Goal: Transaction & Acquisition: Obtain resource

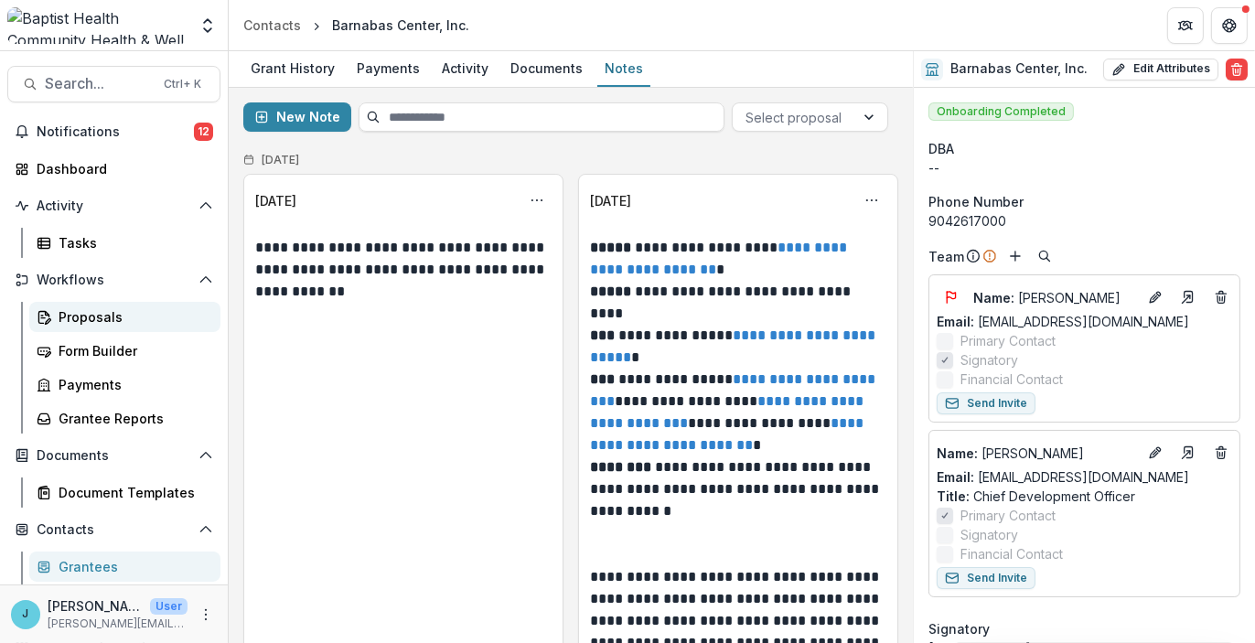
click at [80, 316] on div "Proposals" at bounding box center [132, 316] width 147 height 19
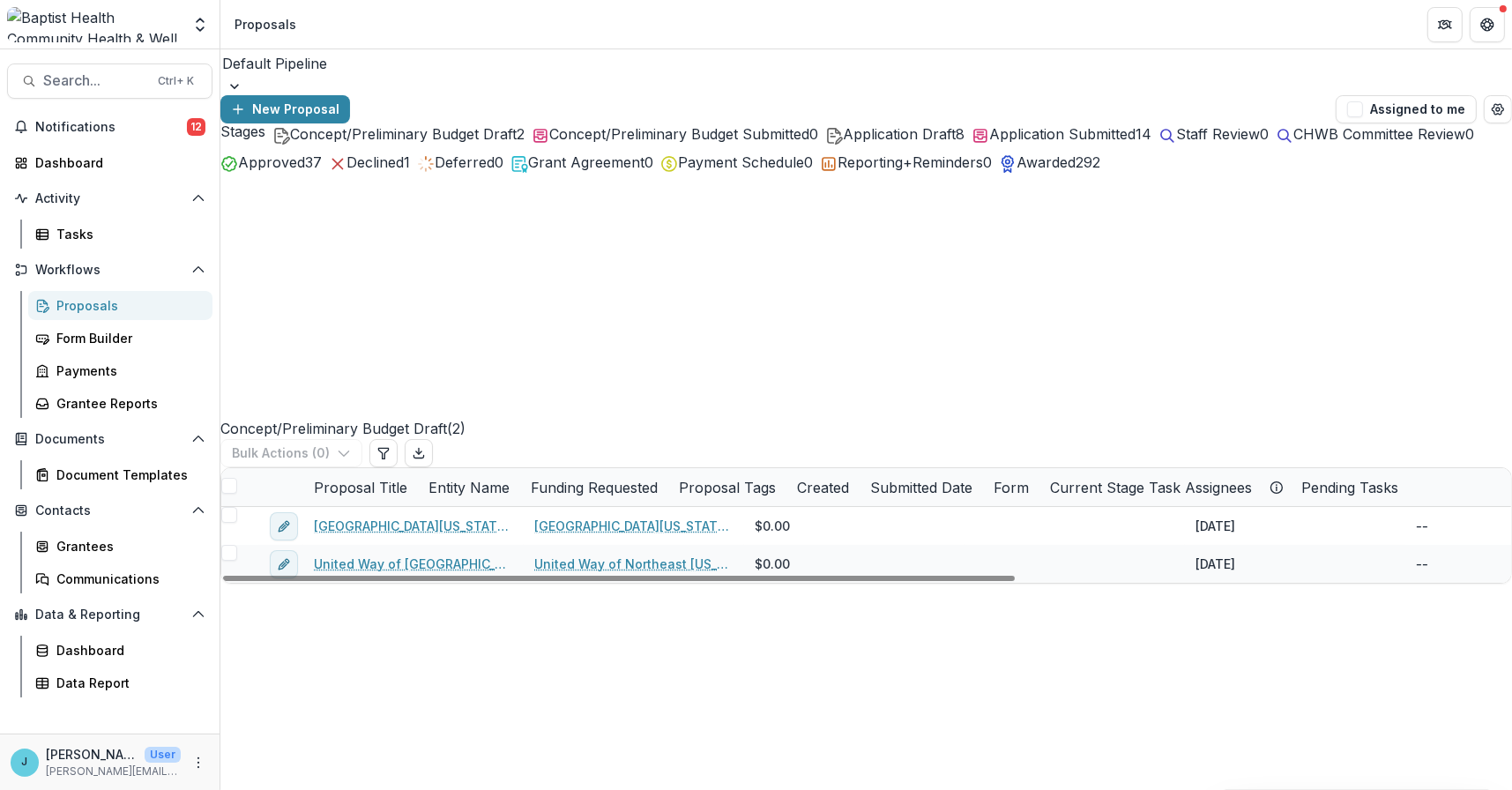
click at [80, 303] on div "Proposals" at bounding box center [127, 304] width 142 height 18
click at [1051, 143] on span "Application Submitted" at bounding box center [1063, 134] width 146 height 17
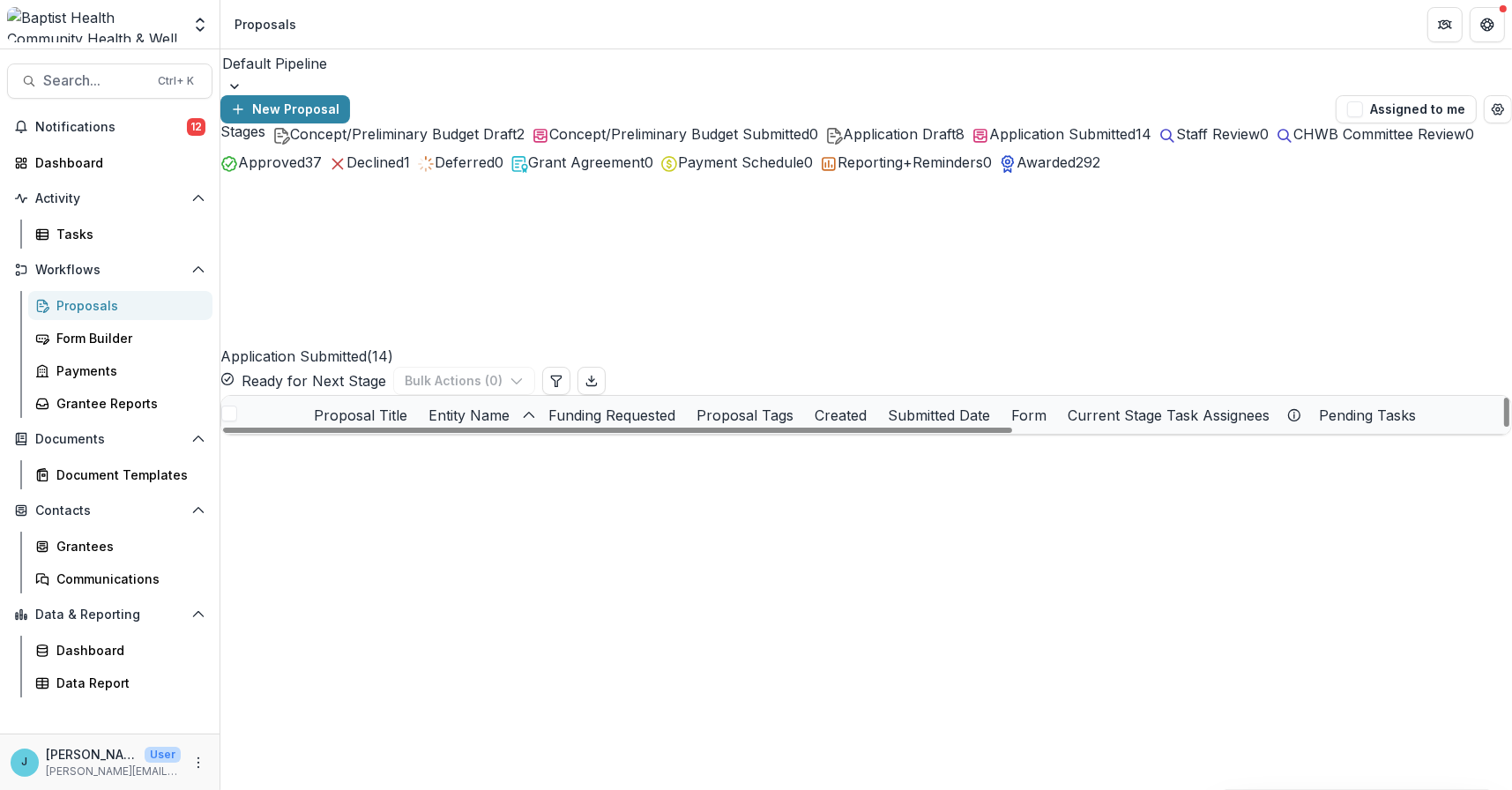
click at [431, 444] on link "Pathways to Wellness: Integrated Mental Health Access for Northeast [US_STATE] …" at bounding box center [424, 453] width 178 height 18
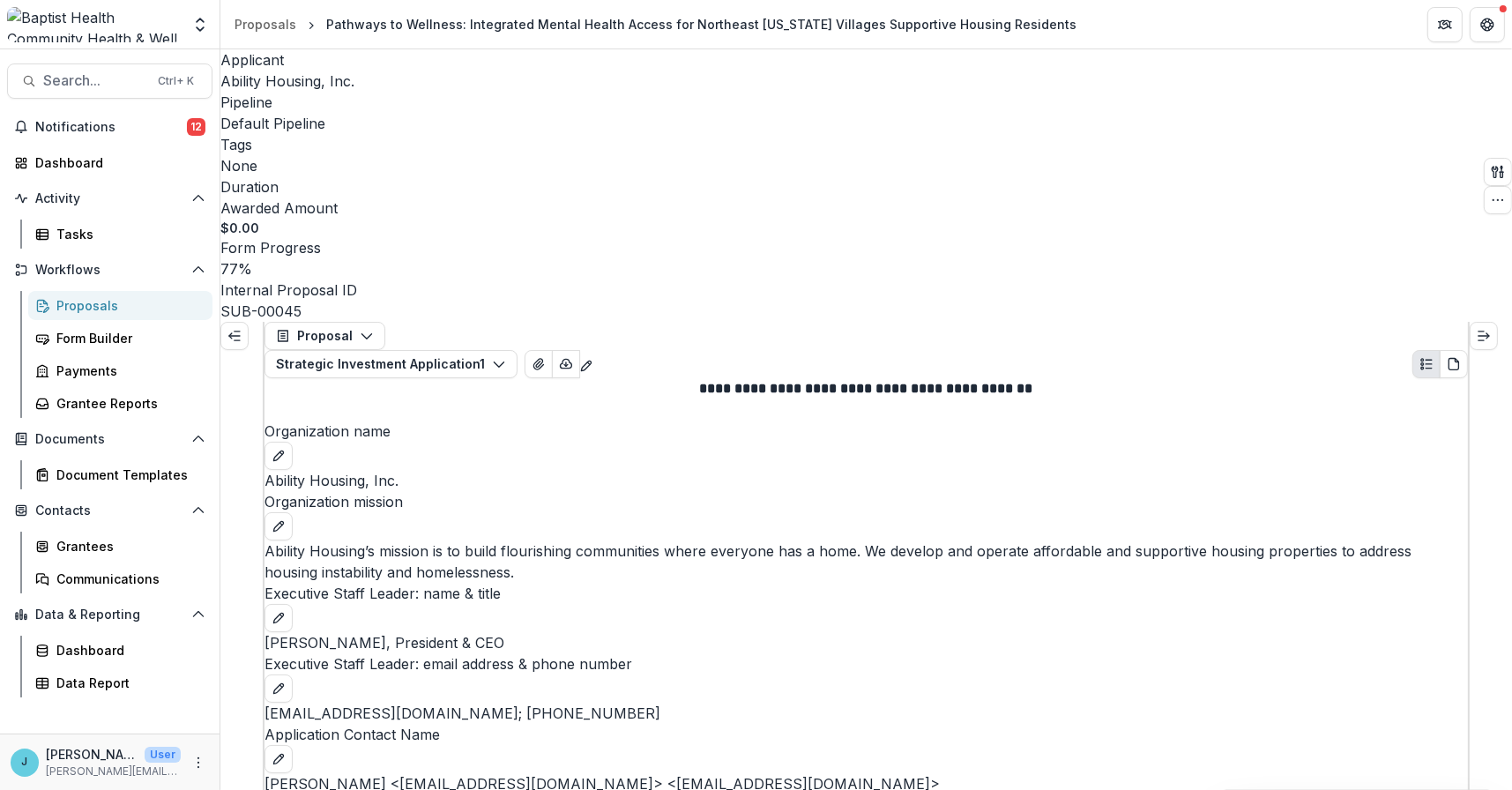
scroll to position [1939, 0]
click at [545, 357] on icon "View Attached Files" at bounding box center [539, 364] width 14 height 14
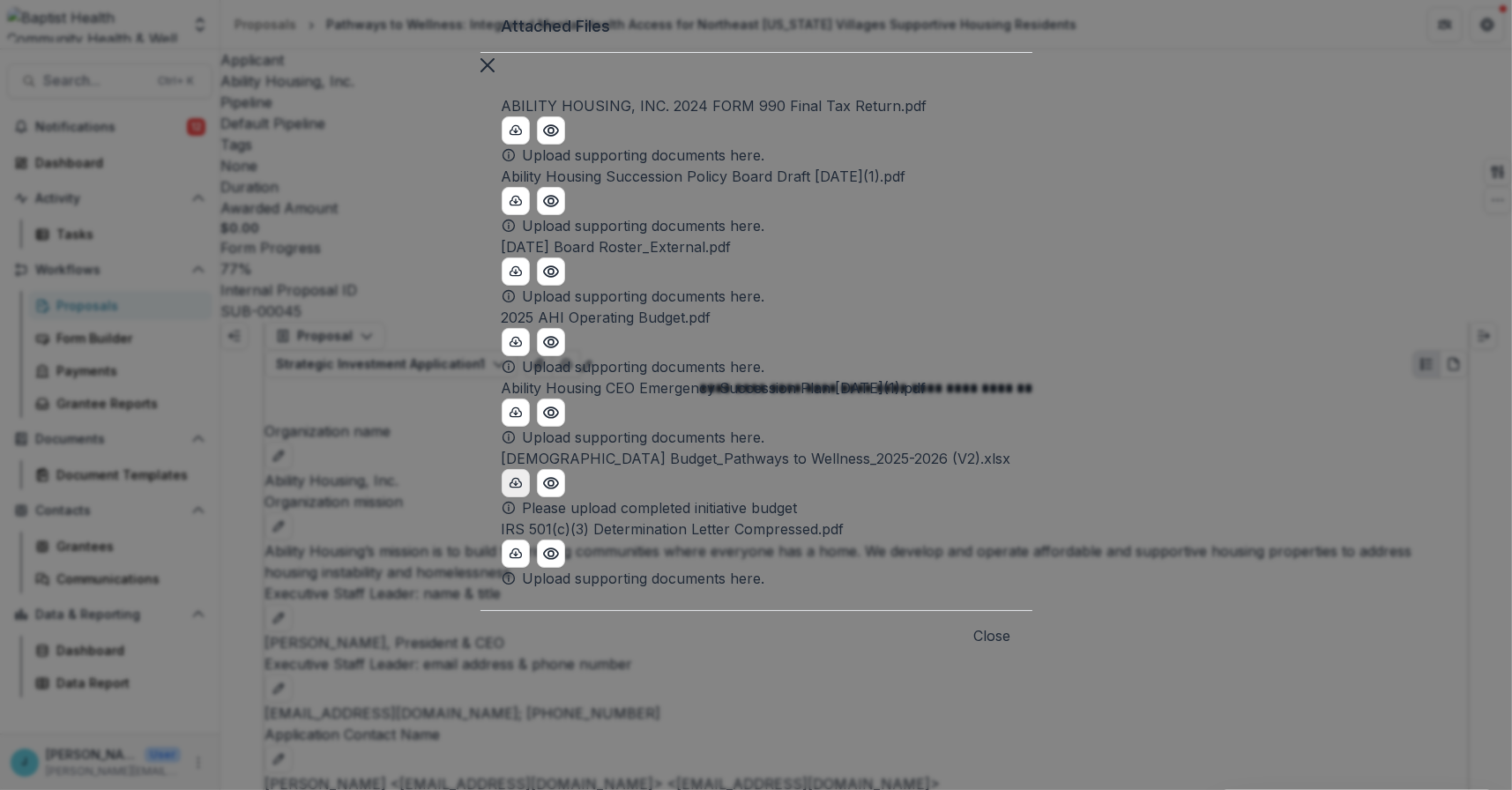
click at [514, 485] on polyline "download-button" at bounding box center [516, 484] width 4 height 2
click at [494, 72] on icon "Close" at bounding box center [488, 65] width 14 height 14
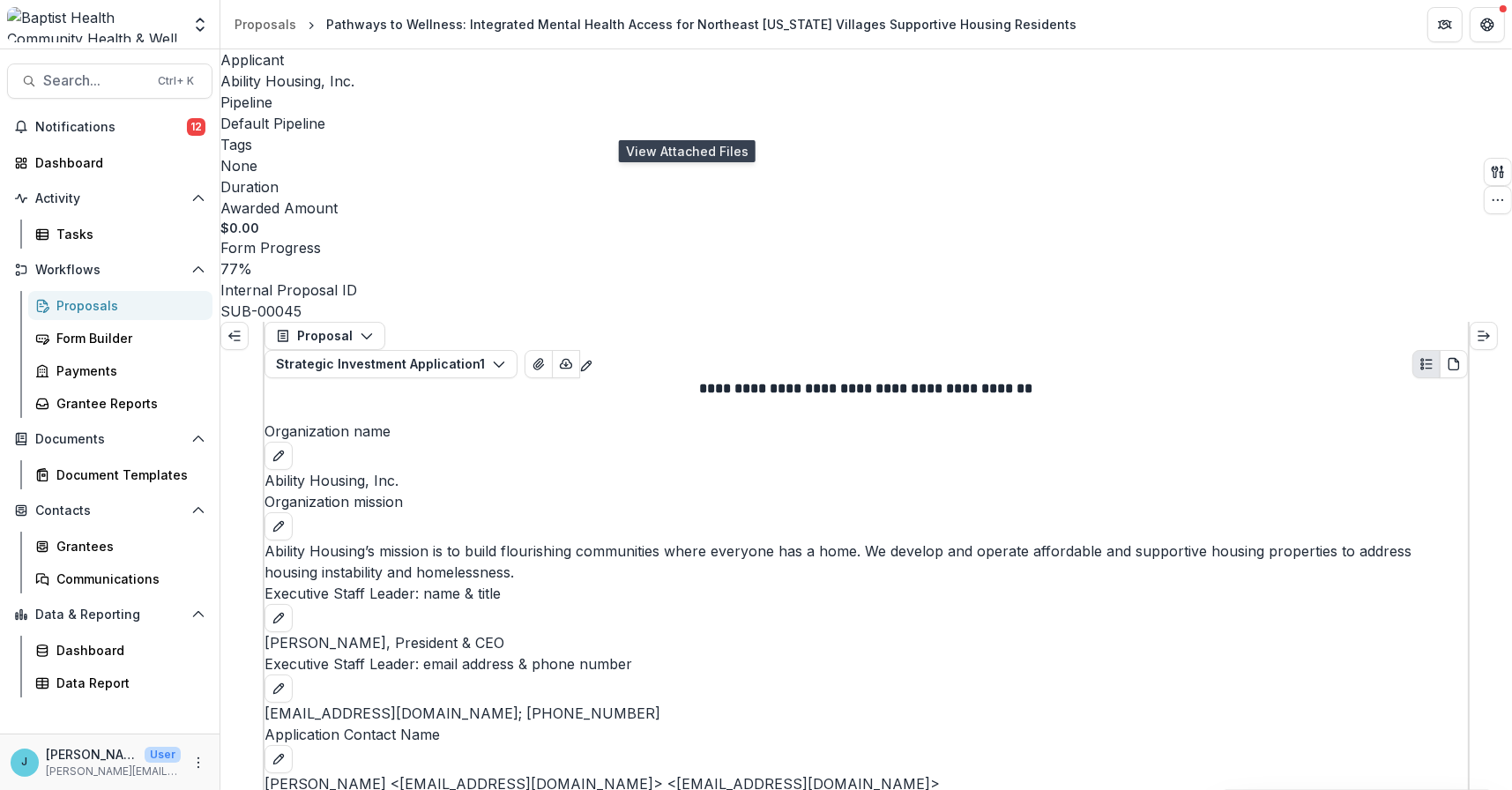
scroll to position [2641, 0]
